Goal: Information Seeking & Learning: Learn about a topic

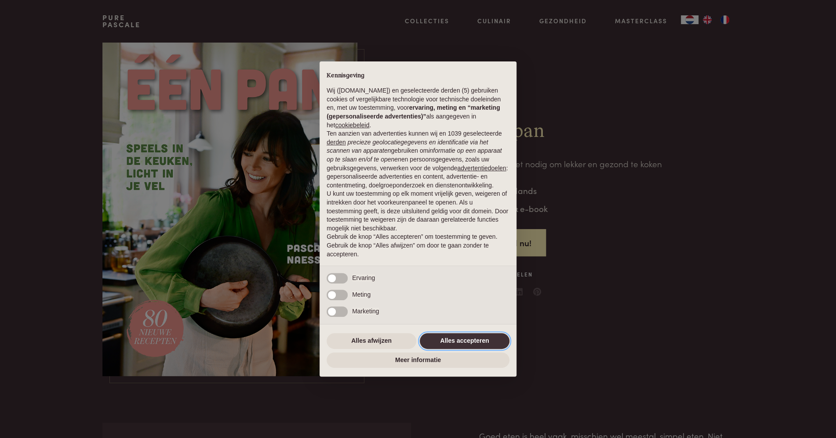
click at [446, 342] on button "Alles accepteren" at bounding box center [465, 341] width 90 height 16
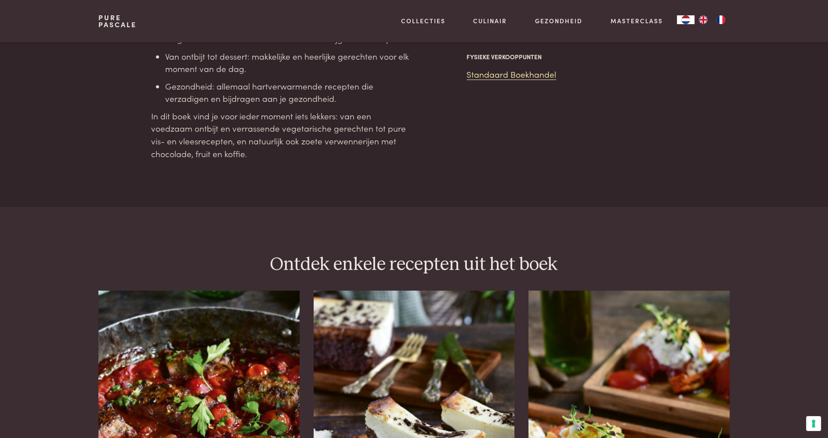
scroll to position [1021, 0]
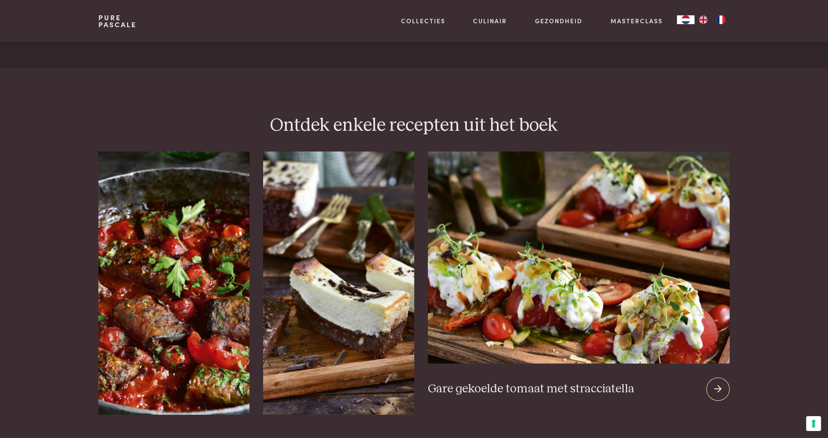
click at [721, 383] on icon at bounding box center [717, 389] width 7 height 13
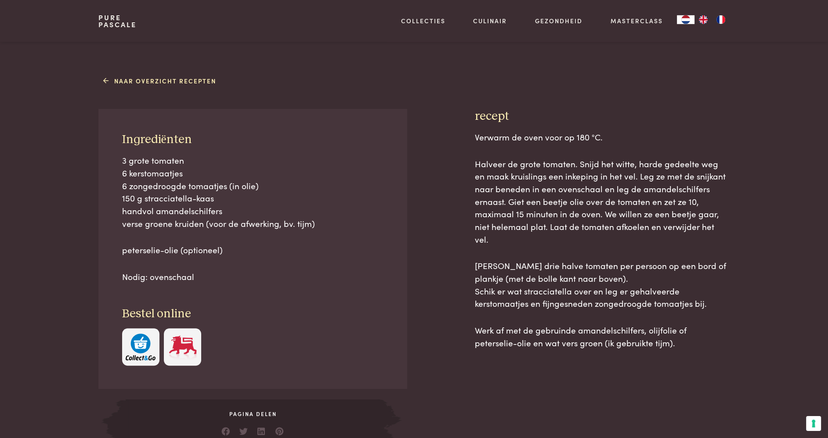
scroll to position [325, 0]
click at [123, 81] on link "Naar overzicht recepten" at bounding box center [159, 80] width 113 height 9
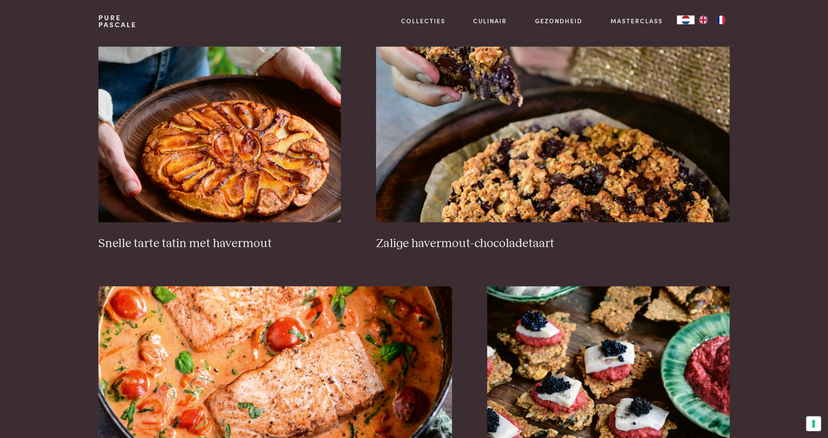
scroll to position [1299, 0]
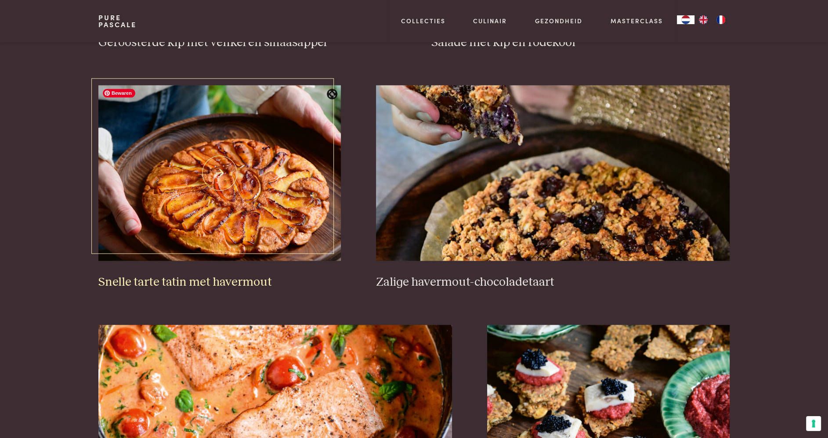
click at [203, 198] on img at bounding box center [219, 173] width 243 height 176
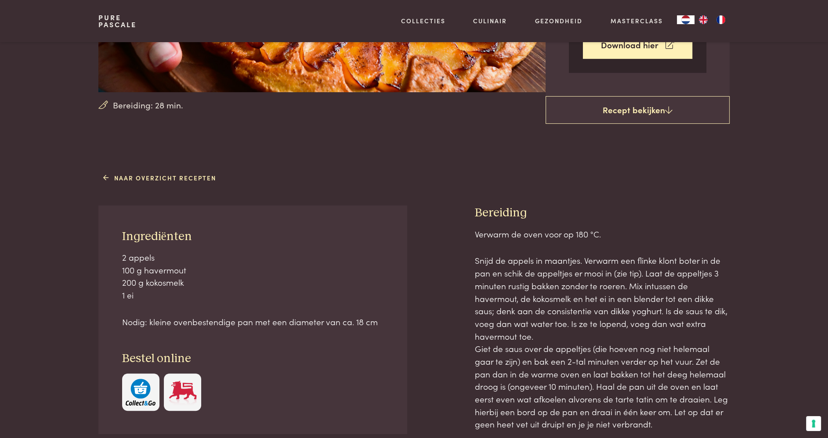
scroll to position [278, 0]
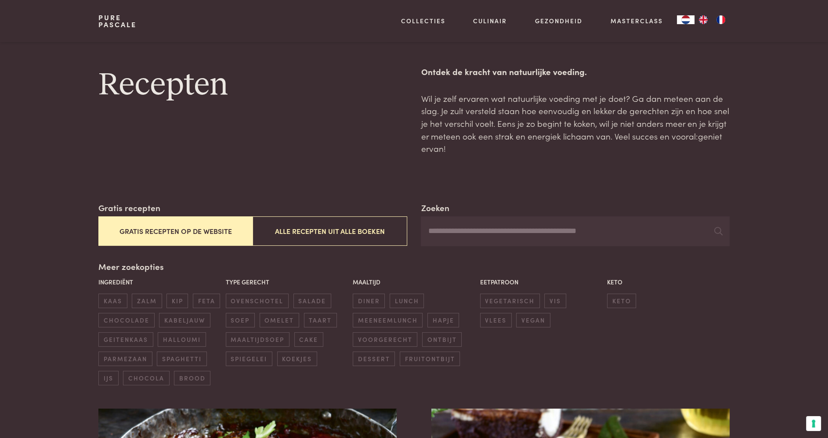
scroll to position [1531, 0]
